Goal: Information Seeking & Learning: Learn about a topic

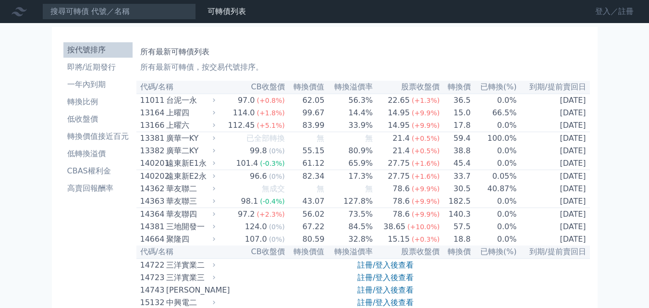
click at [603, 9] on link "登入／註冊" at bounding box center [615, 11] width 54 height 15
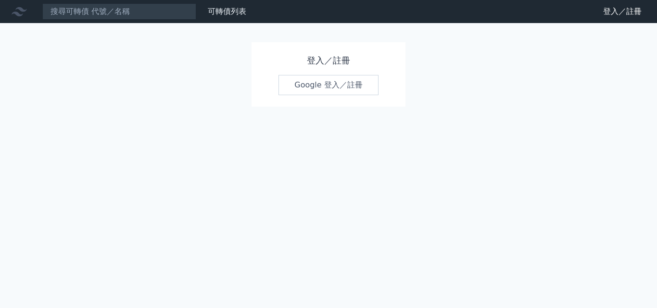
click at [321, 86] on link "Google 登入／註冊" at bounding box center [328, 85] width 100 height 20
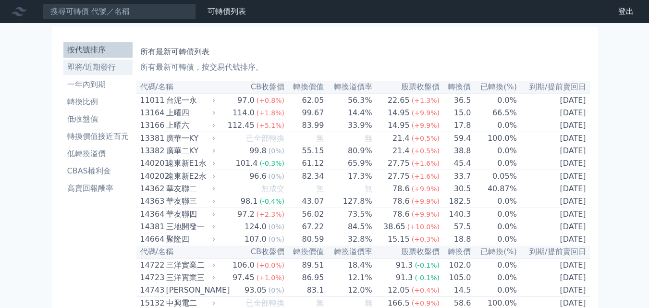
click at [96, 68] on li "即將/近期發行" at bounding box center [97, 68] width 69 height 12
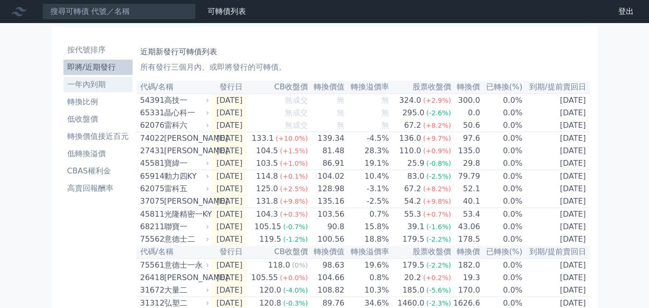
click at [87, 83] on li "一年內到期" at bounding box center [97, 85] width 69 height 12
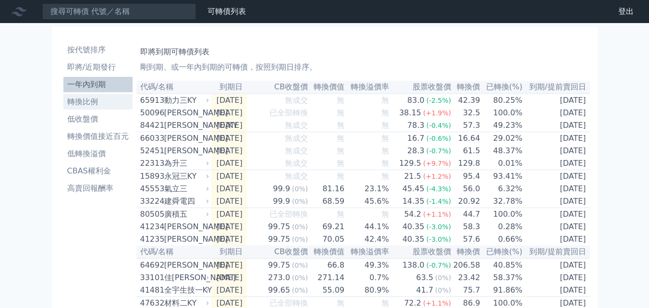
click at [91, 102] on li "轉換比例" at bounding box center [97, 102] width 69 height 12
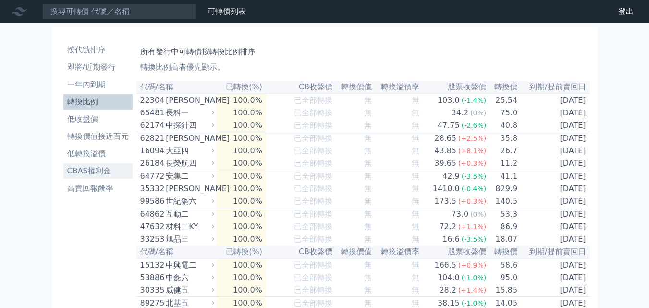
click at [89, 167] on li "CBAS權利金" at bounding box center [97, 171] width 69 height 12
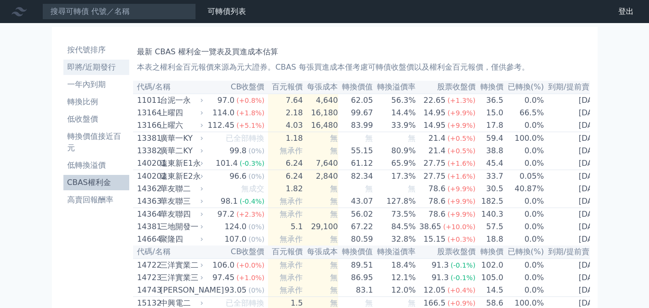
click at [109, 68] on li "即將/近期發行" at bounding box center [96, 68] width 66 height 12
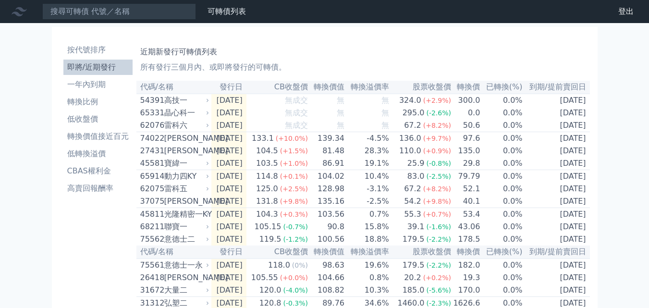
click at [18, 12] on icon at bounding box center [19, 11] width 15 height 15
click at [234, 10] on link "可轉債列表" at bounding box center [227, 11] width 38 height 9
